Goal: Use online tool/utility: Utilize a website feature to perform a specific function

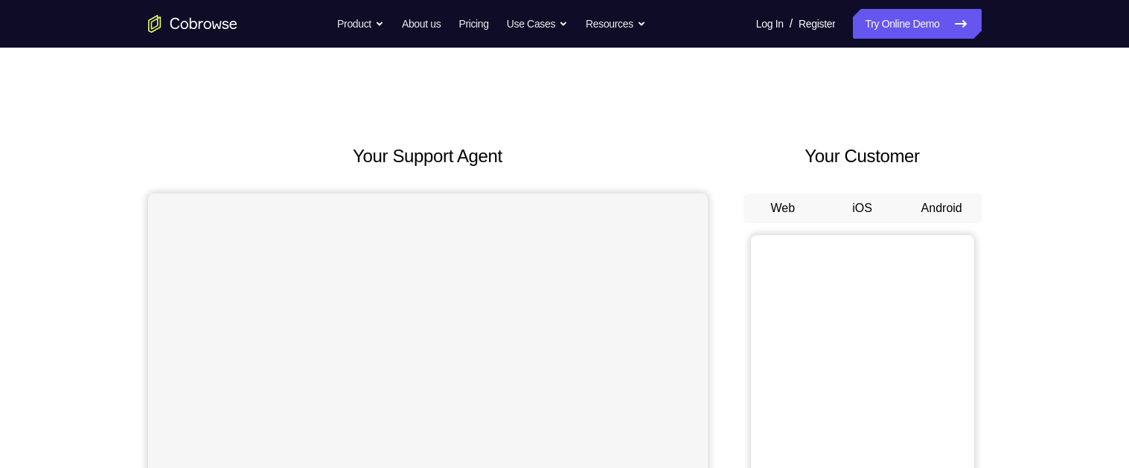
click at [930, 207] on button "Android" at bounding box center [942, 208] width 80 height 30
click at [940, 208] on button "Android" at bounding box center [942, 208] width 80 height 30
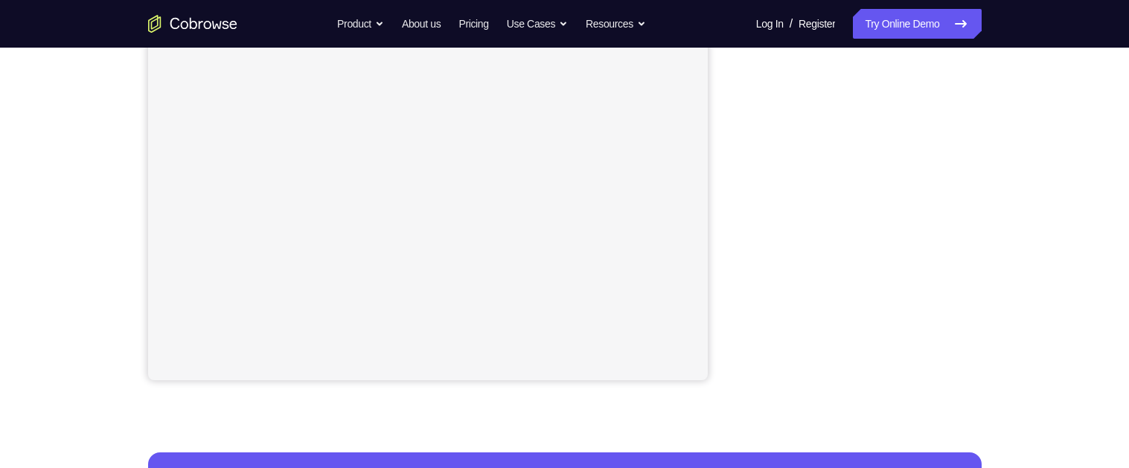
scroll to position [313, 0]
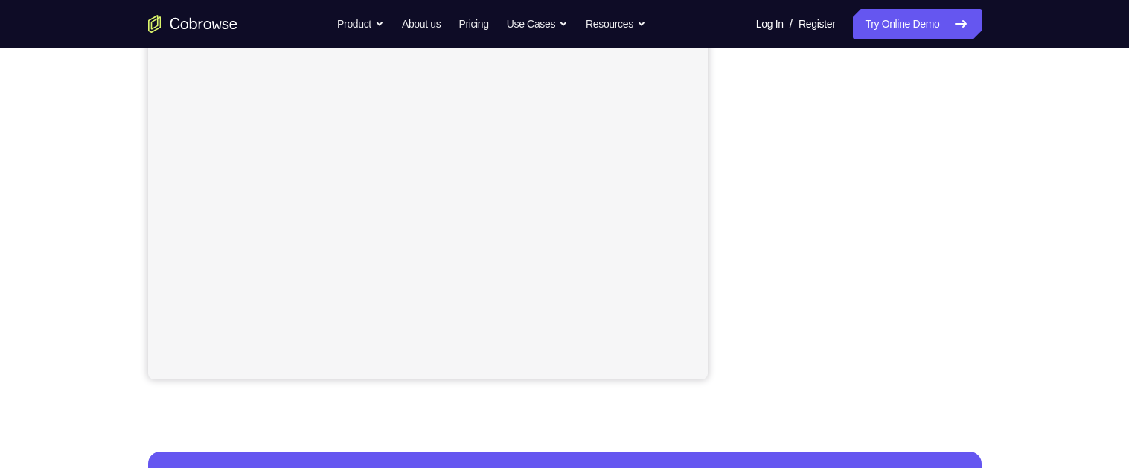
click at [1049, 95] on div "Your Support Agent Your Customer Web iOS Android Next Steps We’d be happy to gi…" at bounding box center [564, 226] width 1129 height 982
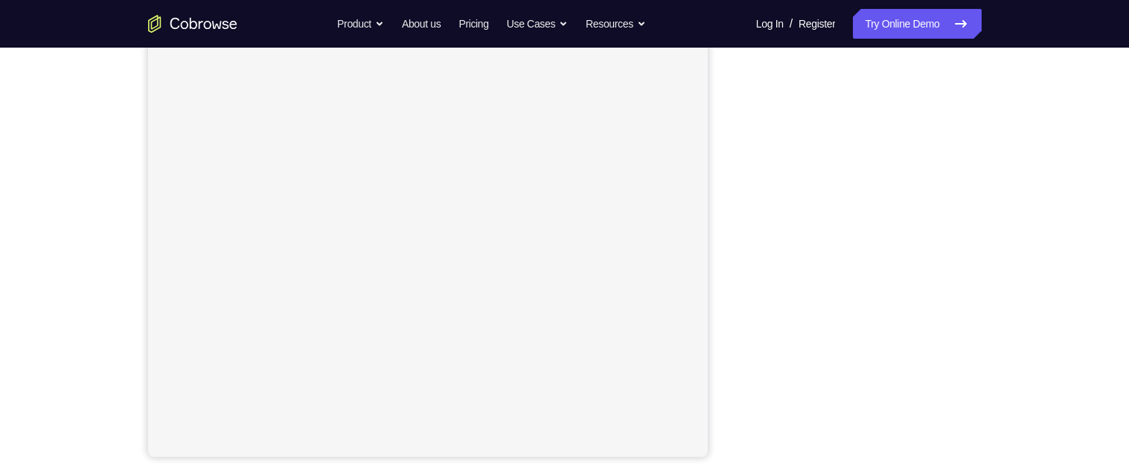
scroll to position [228, 0]
click at [1045, 96] on div "Your Support Agent Your Customer Web iOS Android Next Steps We’d be happy to gi…" at bounding box center [564, 310] width 1129 height 982
click at [1062, 100] on div "Your Support Agent Your Customer Web iOS Android Next Steps We’d be happy to gi…" at bounding box center [564, 310] width 1129 height 982
click at [1049, 97] on div "Your Support Agent Your Customer Web iOS Android Next Steps We’d be happy to gi…" at bounding box center [564, 373] width 1129 height 982
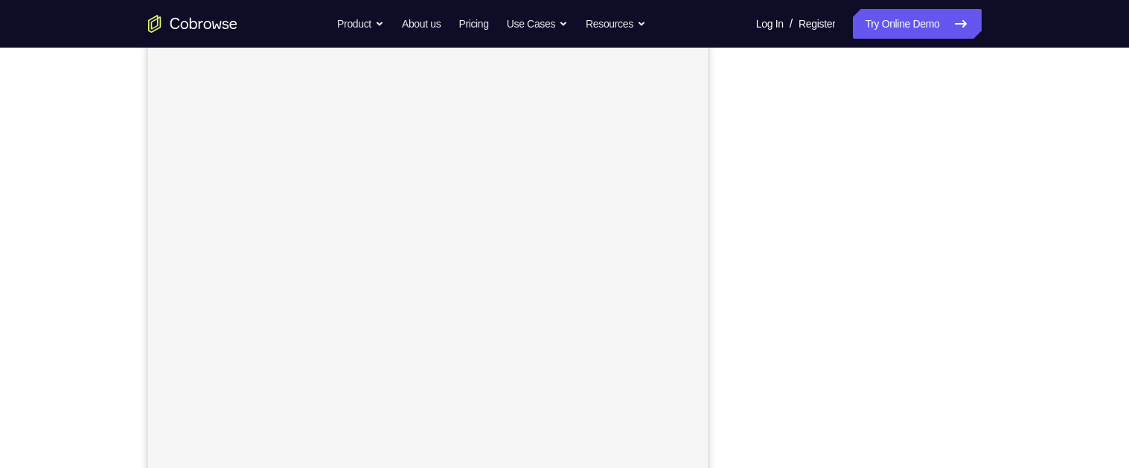
scroll to position [170, 0]
